Goal: Information Seeking & Learning: Learn about a topic

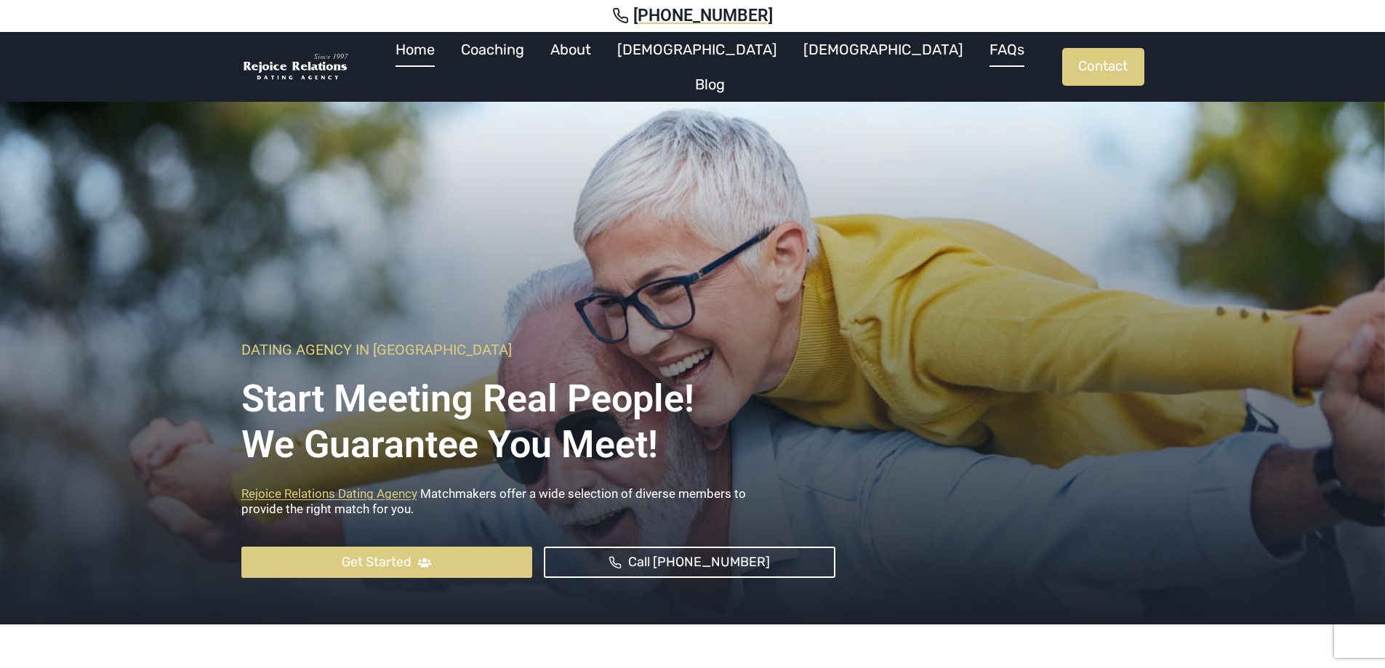
click at [976, 57] on link "FAQs" at bounding box center [1006, 49] width 61 height 35
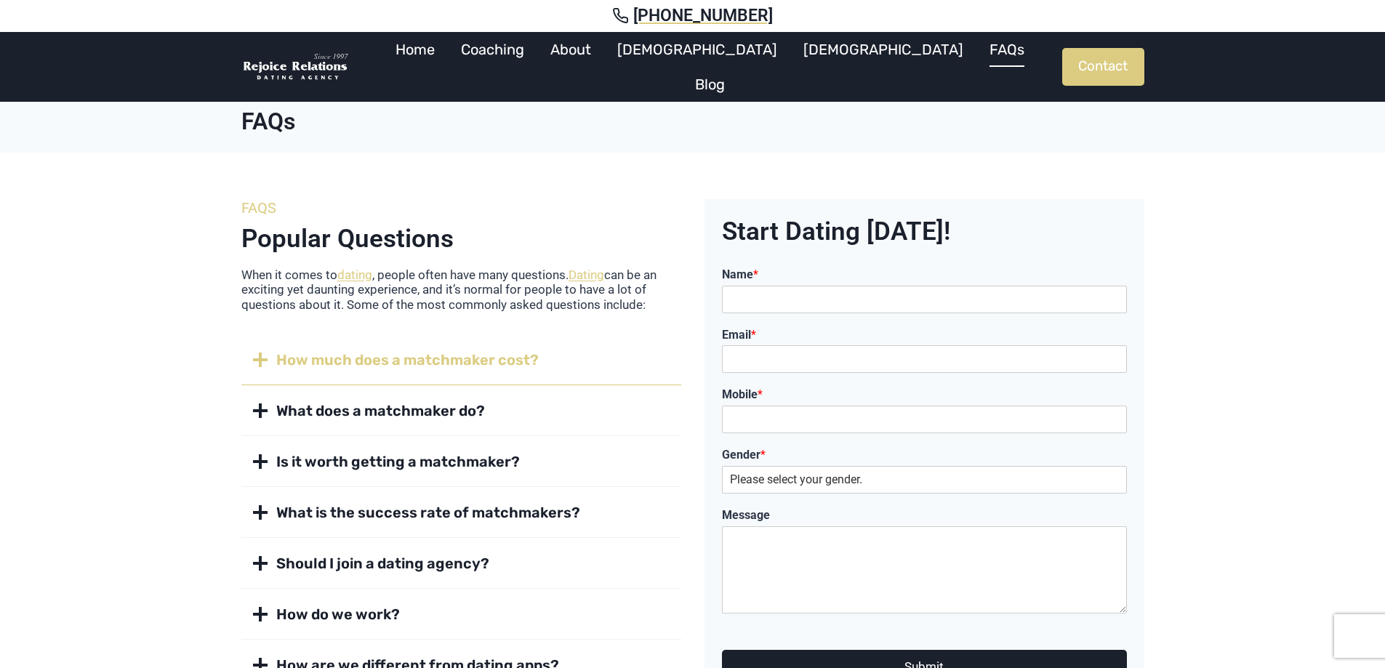
click at [281, 367] on span "How much does a matchmaker cost?" at bounding box center [407, 360] width 262 height 20
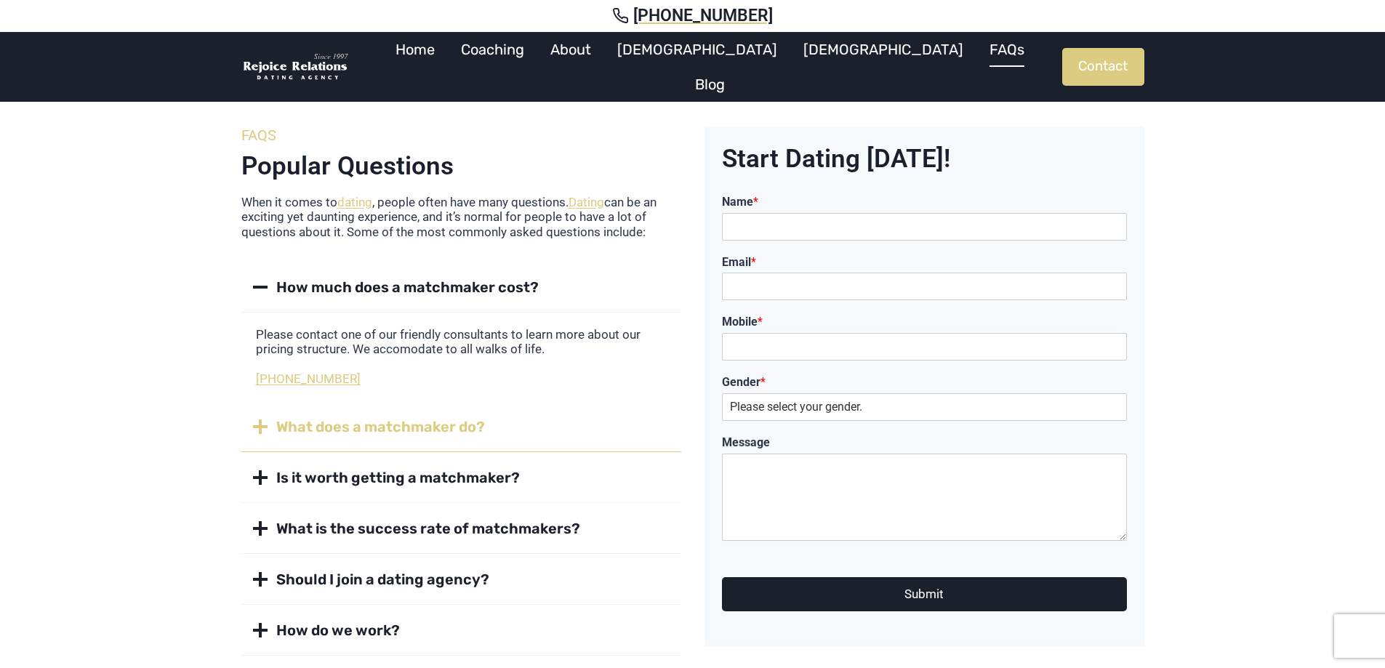
scroll to position [145, 0]
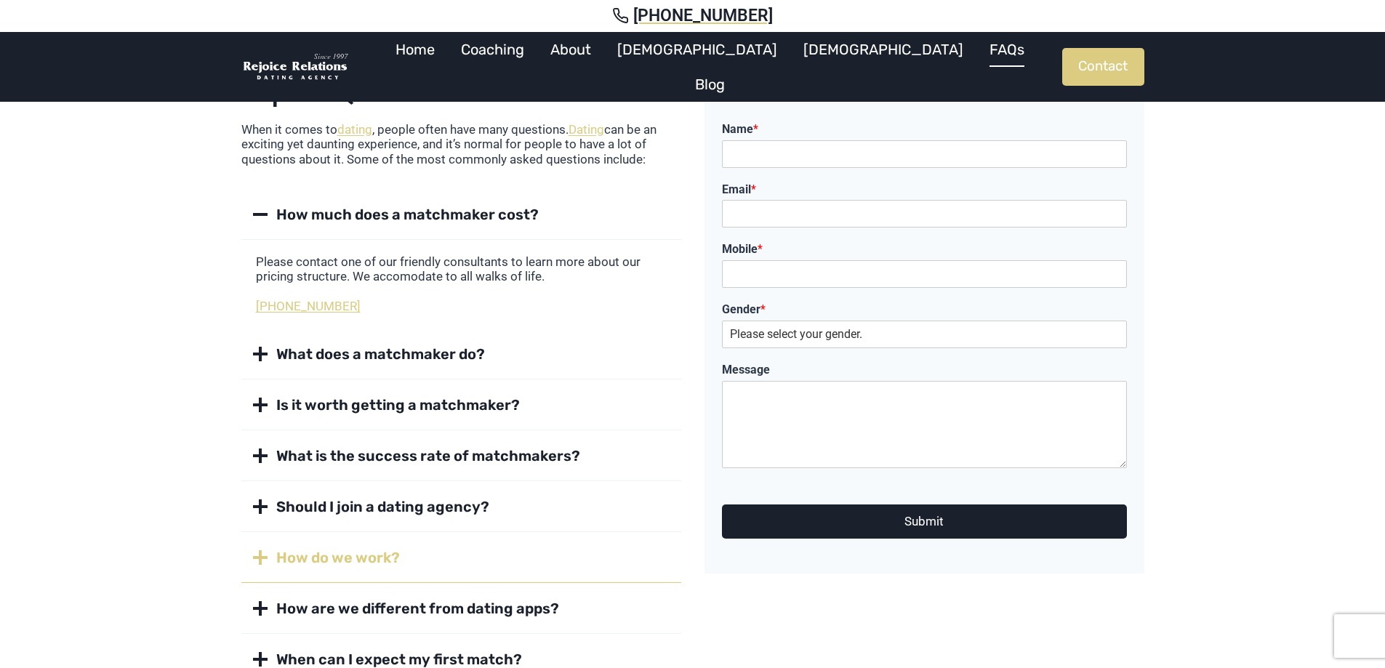
click at [352, 546] on button "How do we work?" at bounding box center [461, 558] width 440 height 50
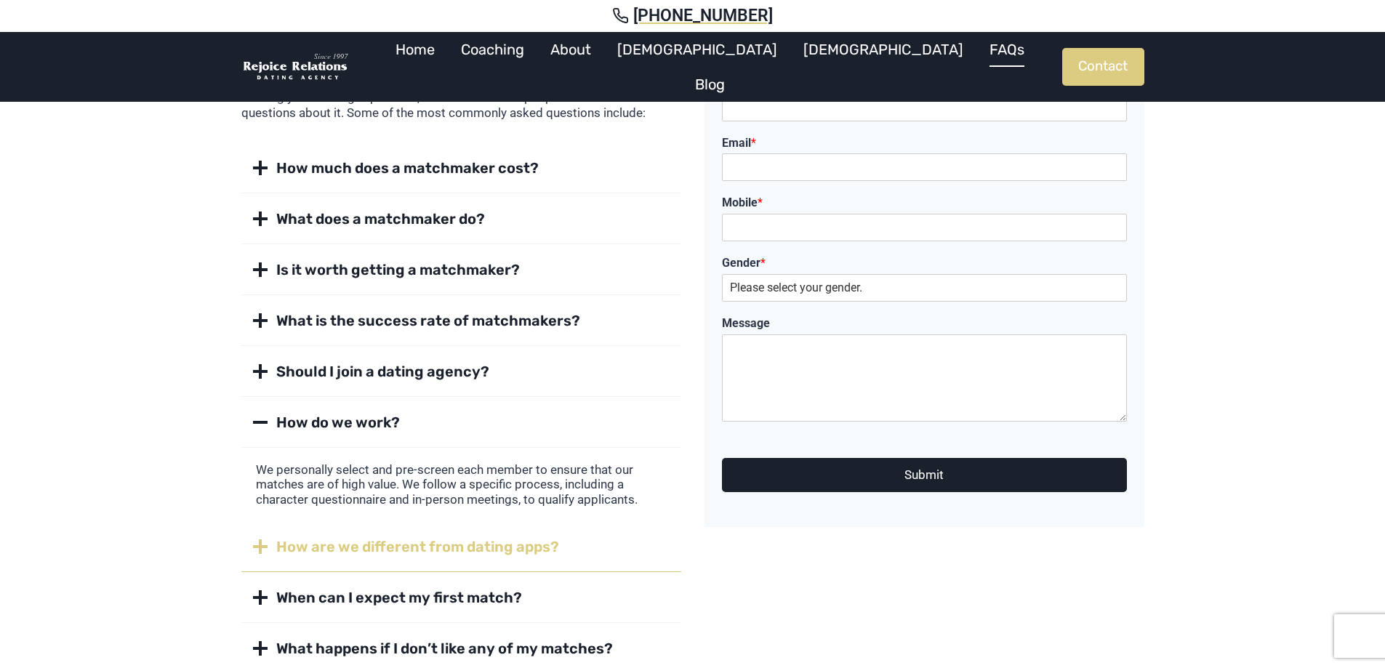
scroll to position [218, 0]
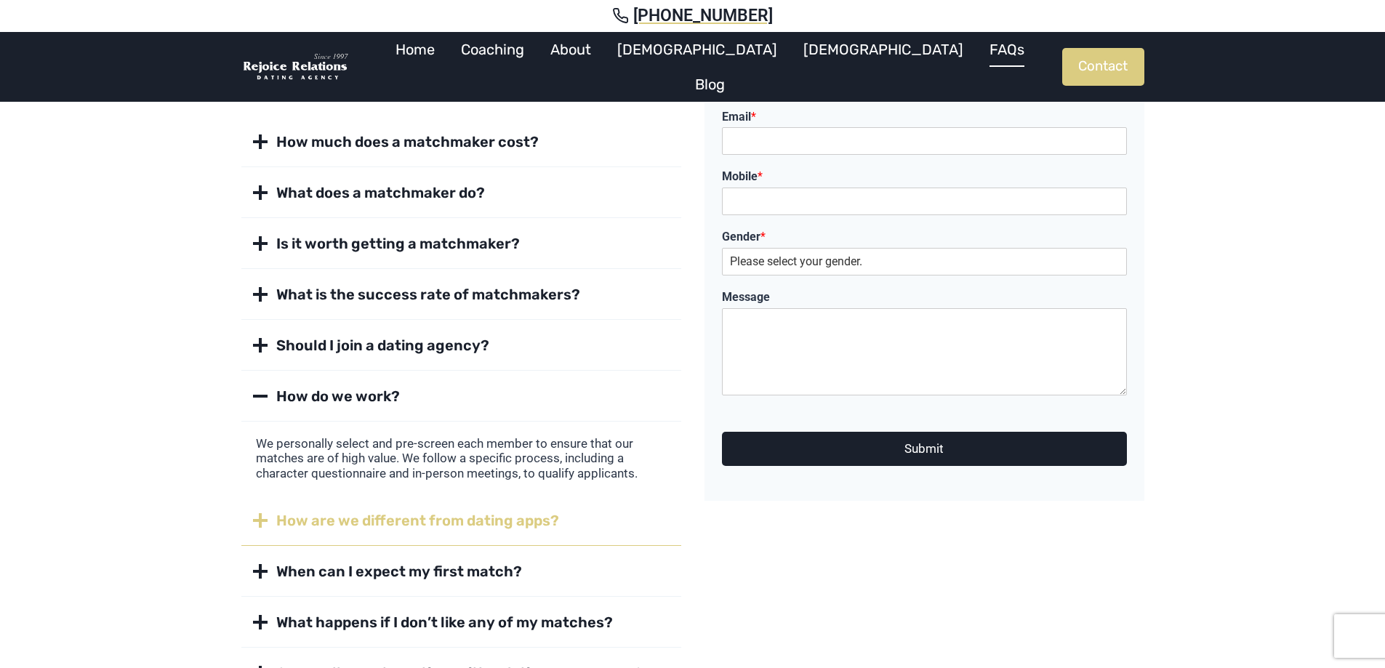
click at [361, 536] on button "How are we different from dating apps?" at bounding box center [461, 521] width 440 height 50
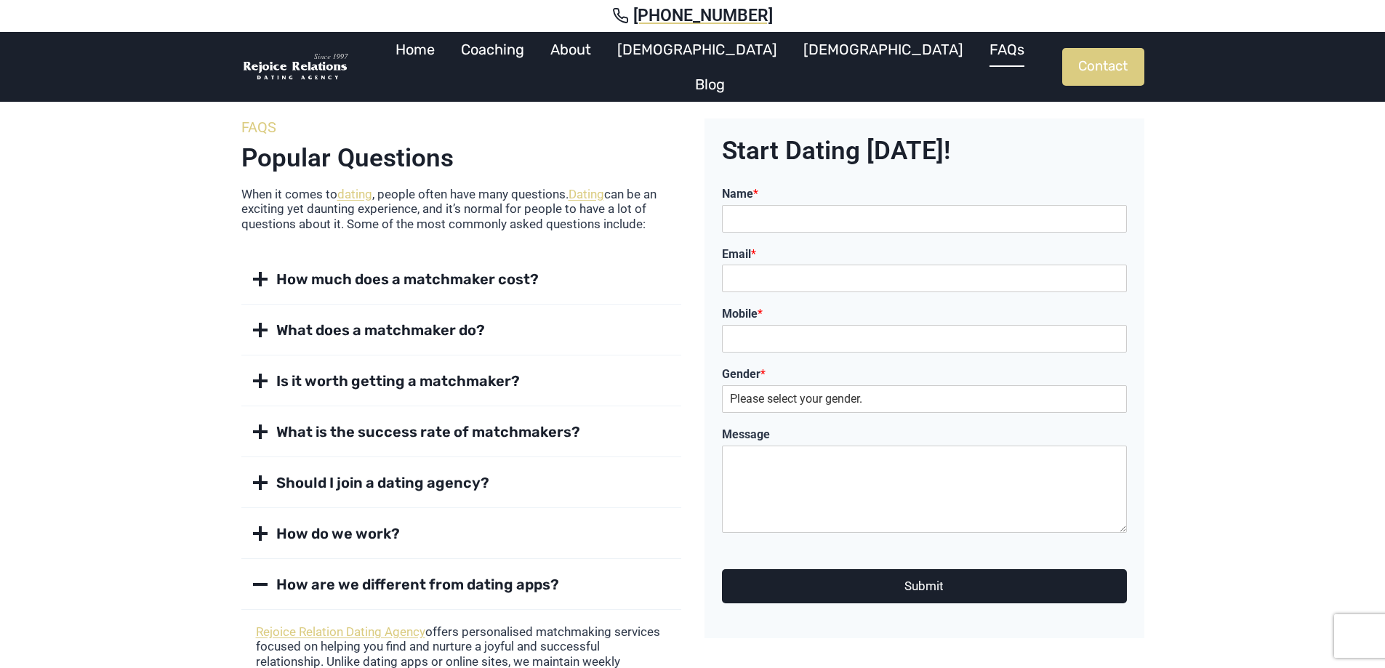
scroll to position [0, 0]
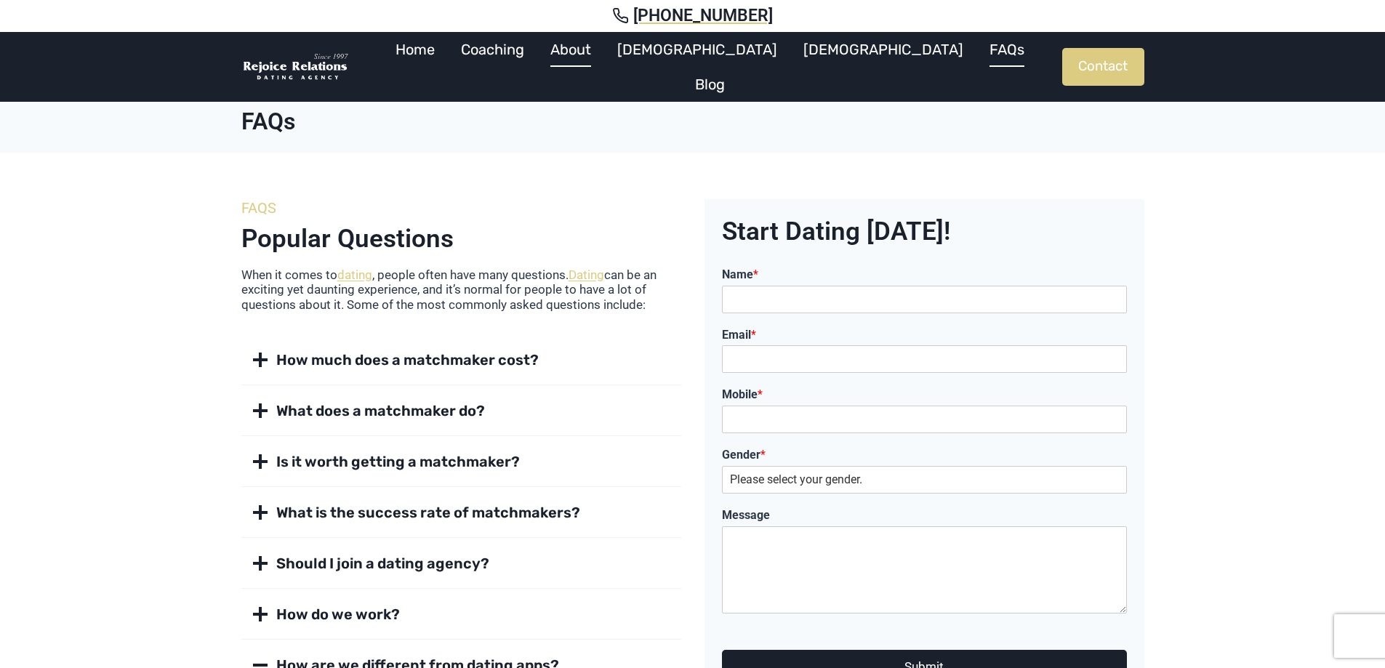
click at [604, 61] on link "About" at bounding box center [570, 49] width 67 height 35
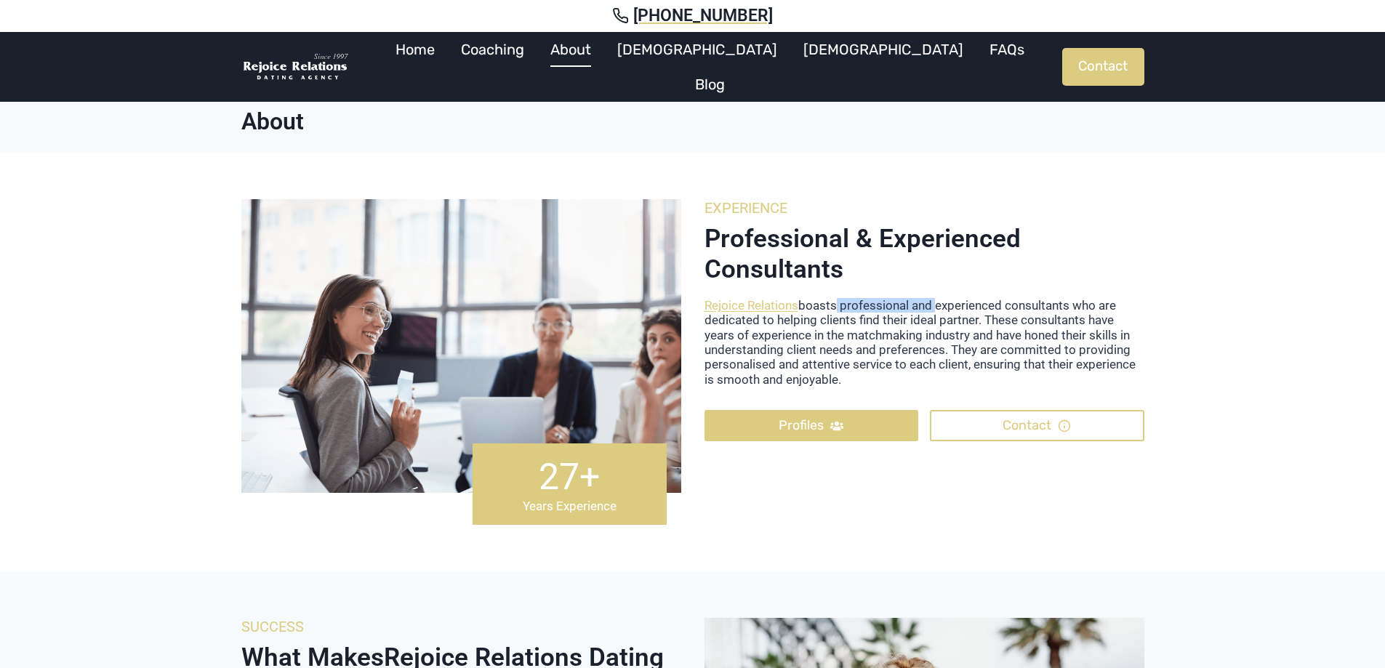
drag, startPoint x: 834, startPoint y: 305, endPoint x: 935, endPoint y: 297, distance: 100.6
click at [935, 298] on p "Rejoice Relations boasts professional and experienced consultants who are dedic…" at bounding box center [924, 342] width 440 height 89
click at [888, 355] on p "Rejoice Relations boasts professional and experienced consultants who are dedic…" at bounding box center [924, 342] width 440 height 89
click at [448, 56] on link "Home" at bounding box center [414, 49] width 65 height 35
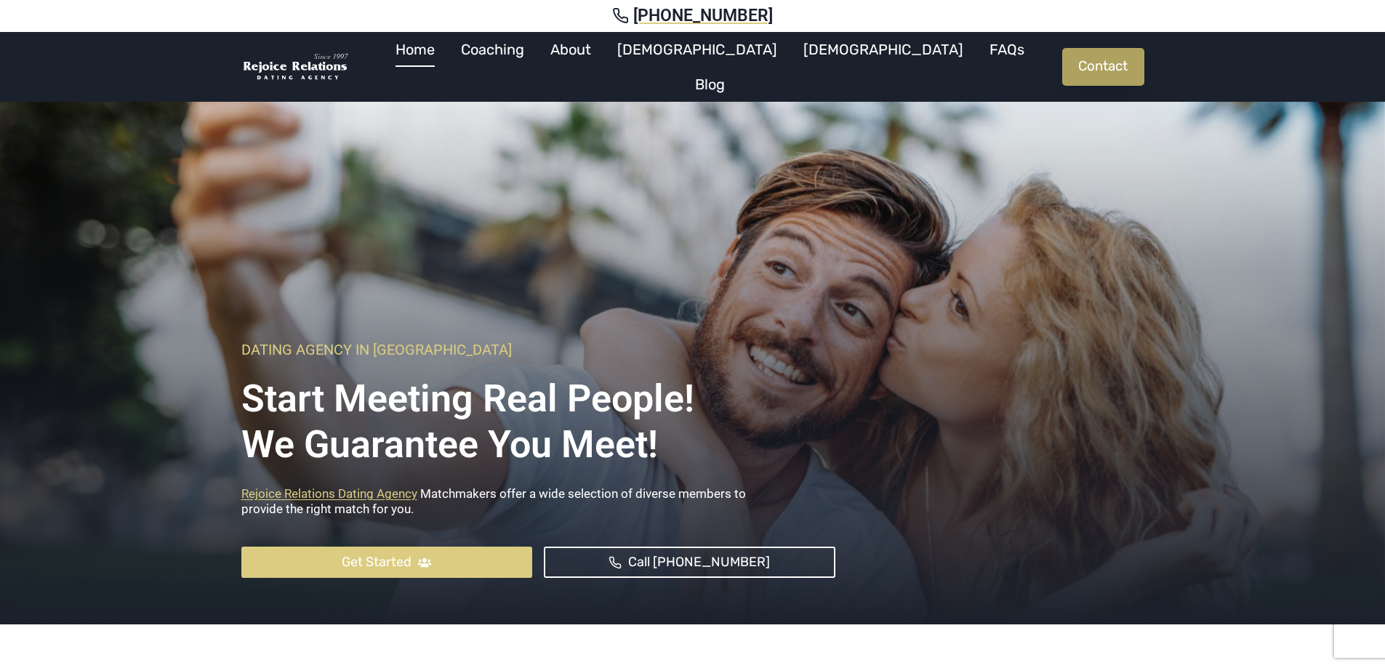
click at [1101, 57] on link "Contact" at bounding box center [1103, 67] width 82 height 38
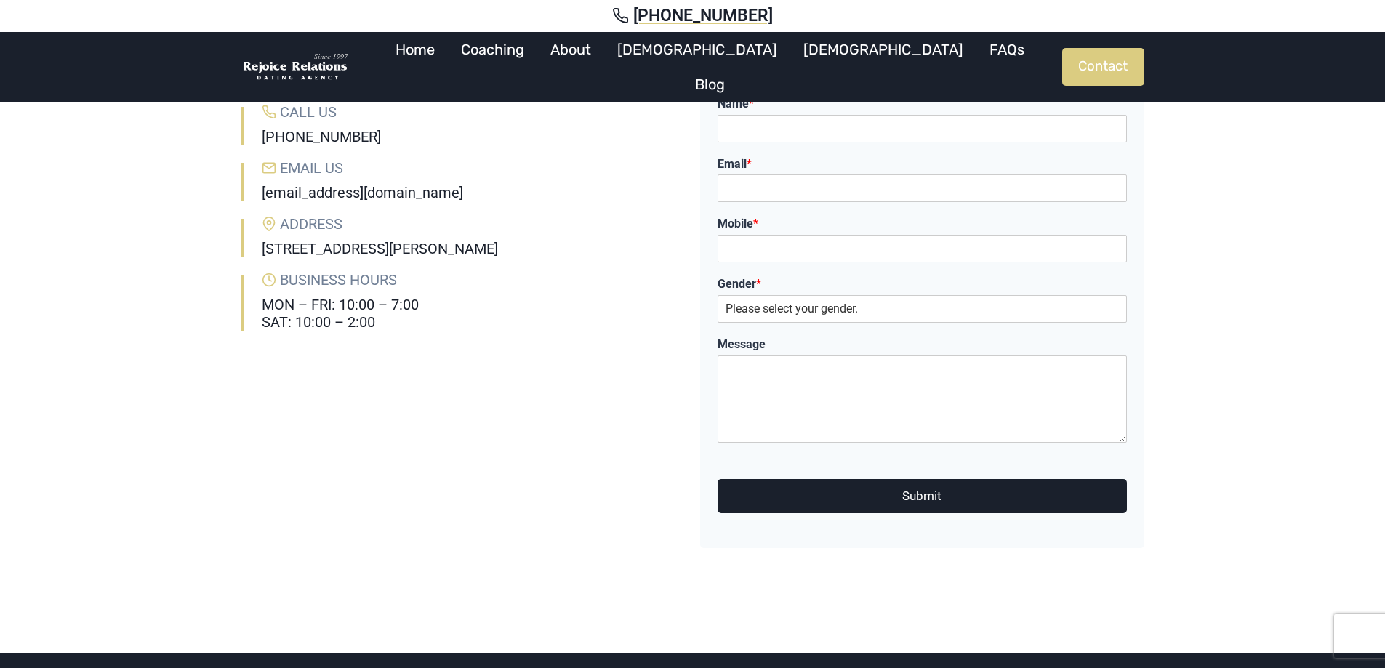
scroll to position [145, 0]
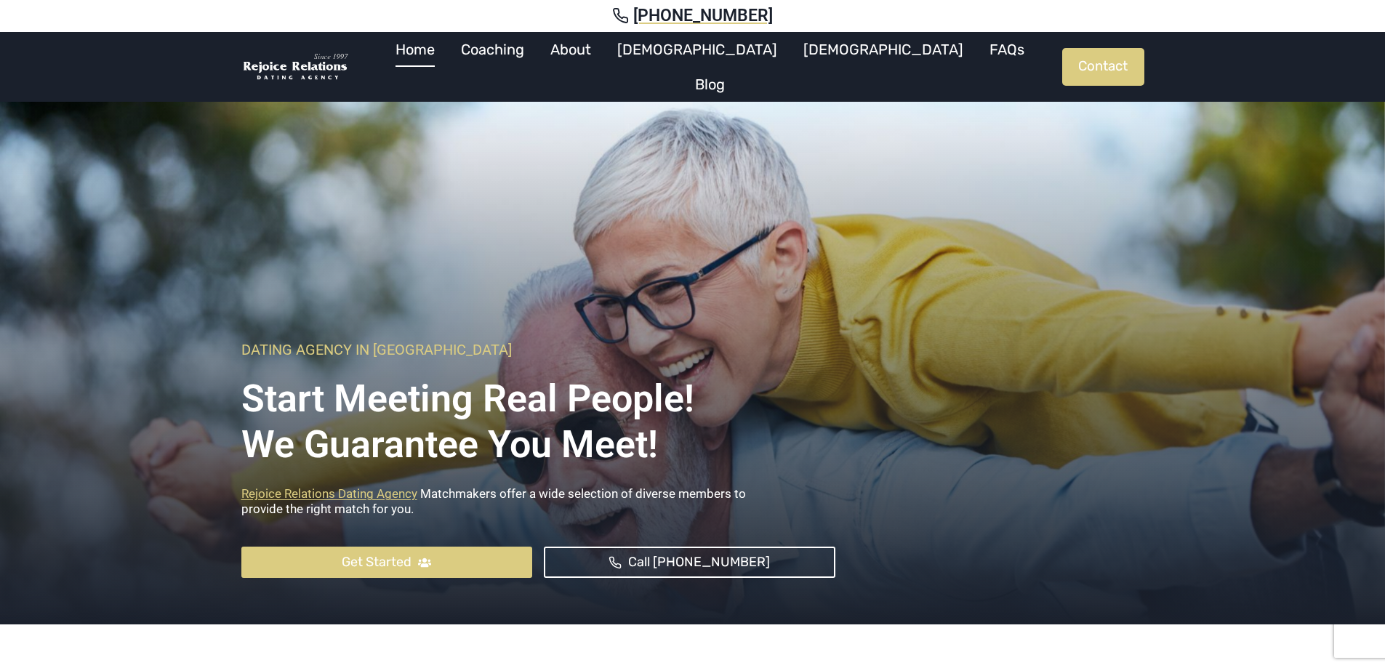
click at [322, 59] on img at bounding box center [295, 67] width 109 height 30
